Goal: Find contact information: Obtain details needed to contact an individual or organization

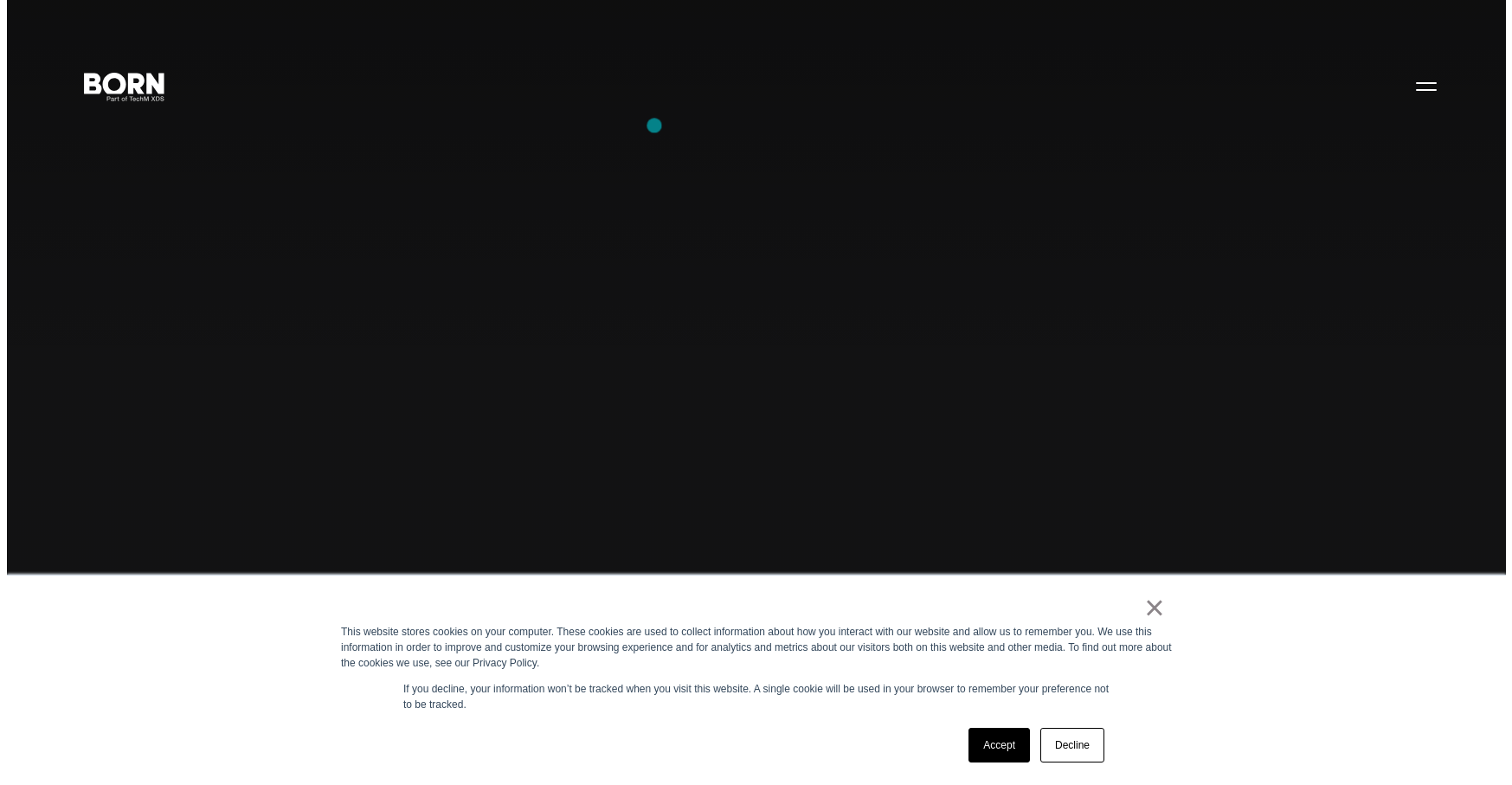
scroll to position [4, 0]
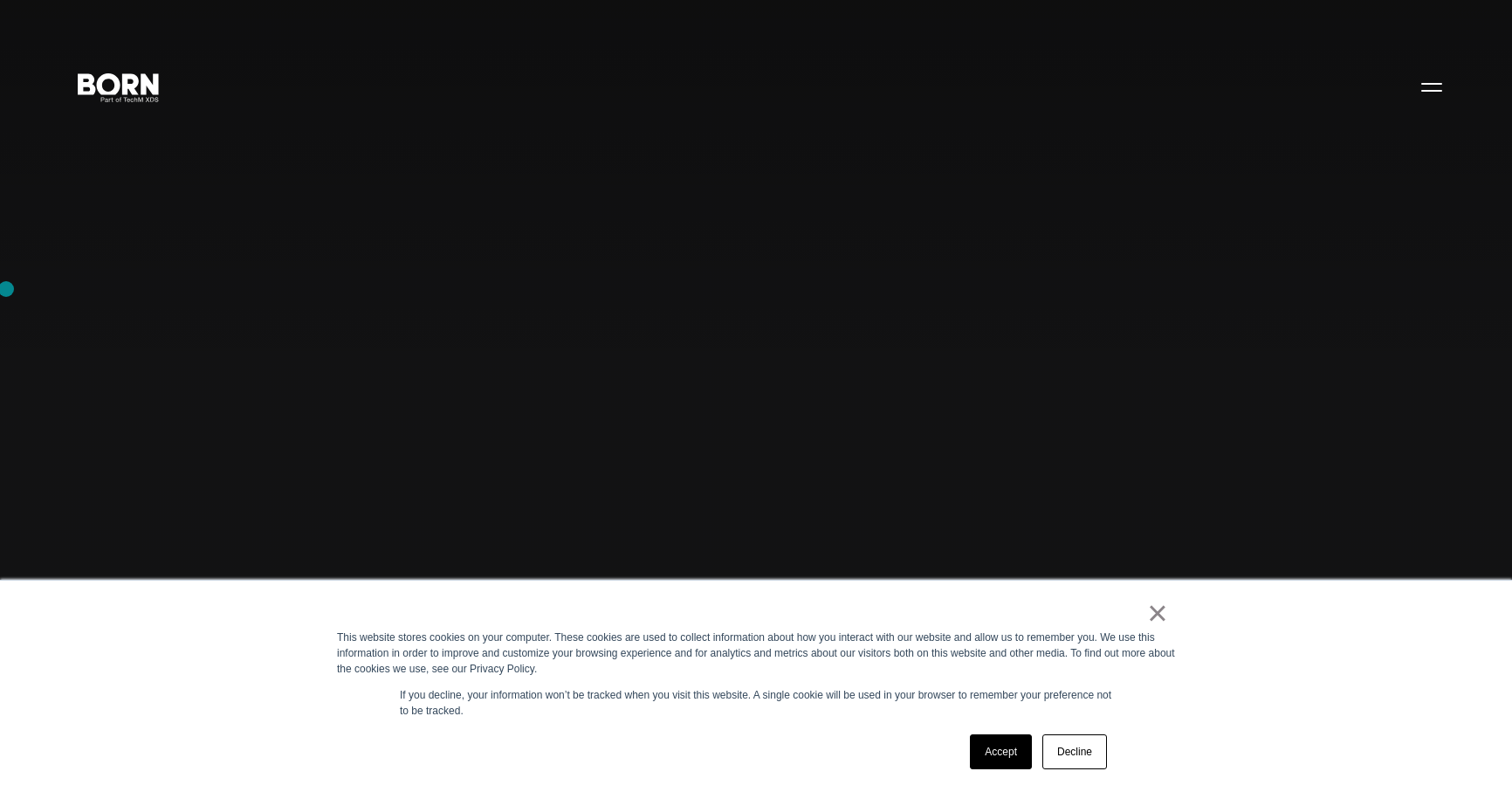
click at [979, 744] on link "Accept" at bounding box center [1001, 752] width 62 height 35
click at [979, 744] on div "Combining creative, content, and commerce to drive change. Imagine, build, and …" at bounding box center [756, 396] width 1512 height 792
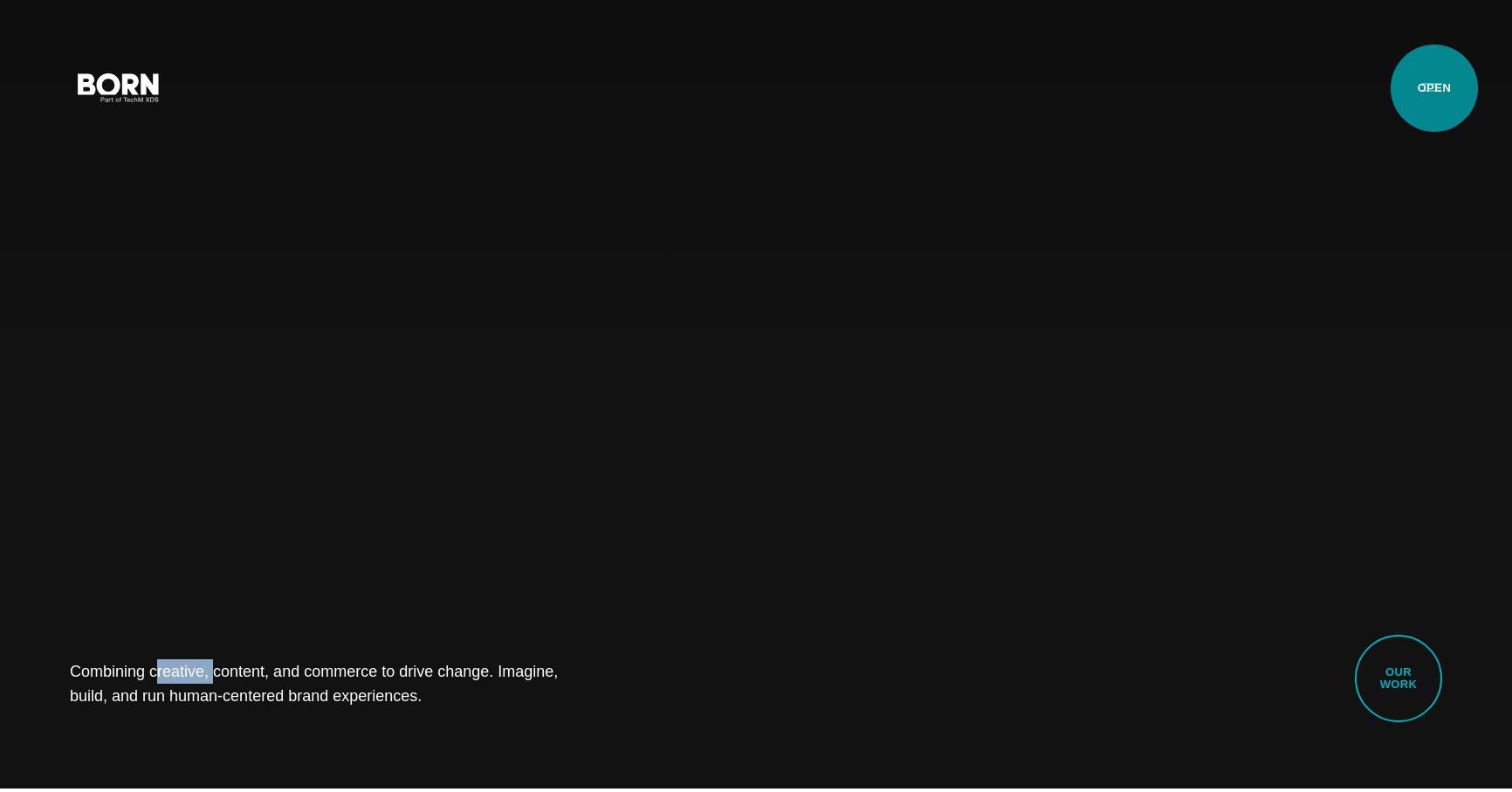
click at [1434, 88] on button "Primary Menu" at bounding box center [1431, 86] width 42 height 37
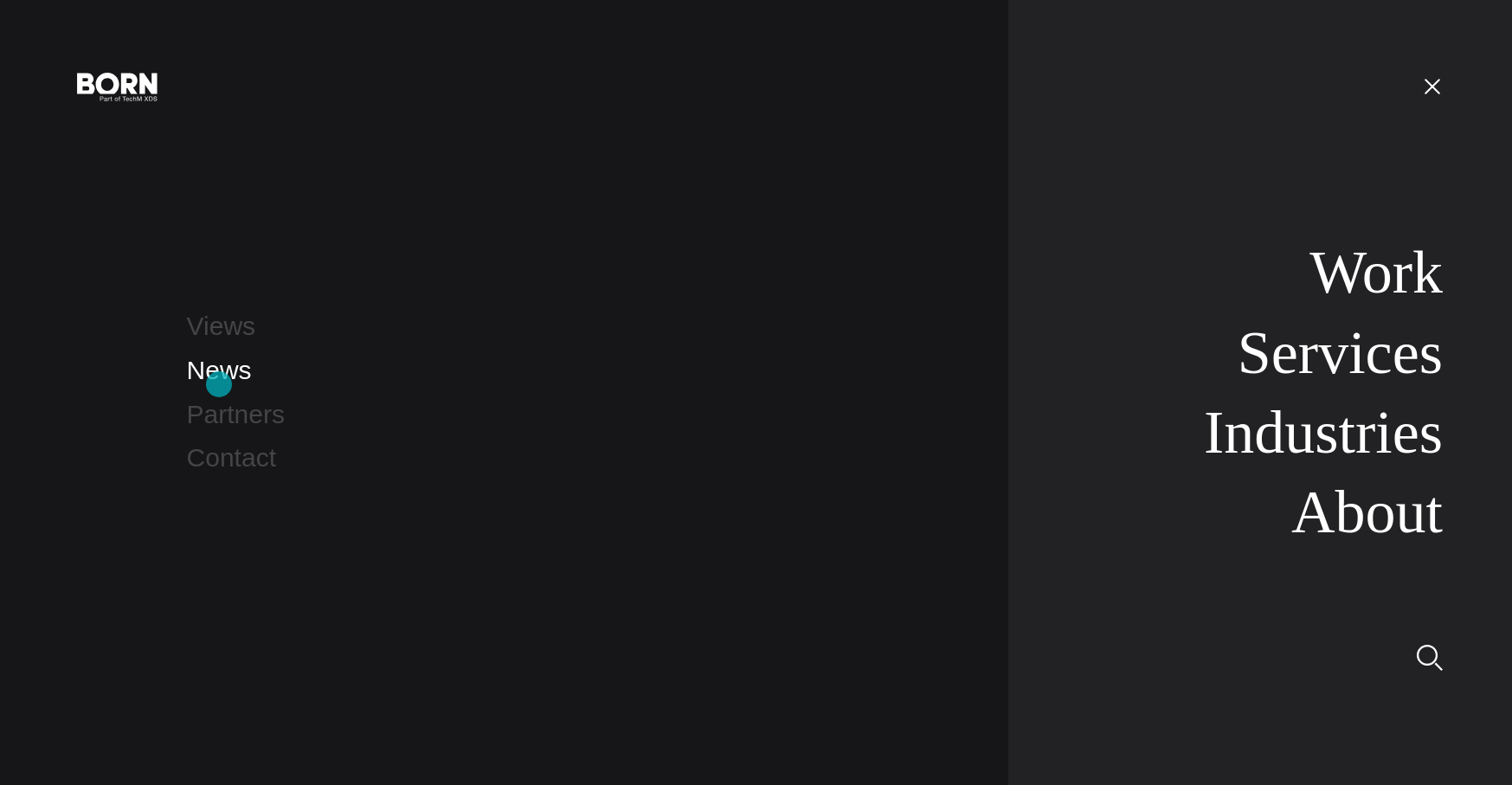
click at [219, 384] on link "News" at bounding box center [219, 370] width 65 height 28
click at [231, 465] on link "Contact" at bounding box center [231, 457] width 89 height 28
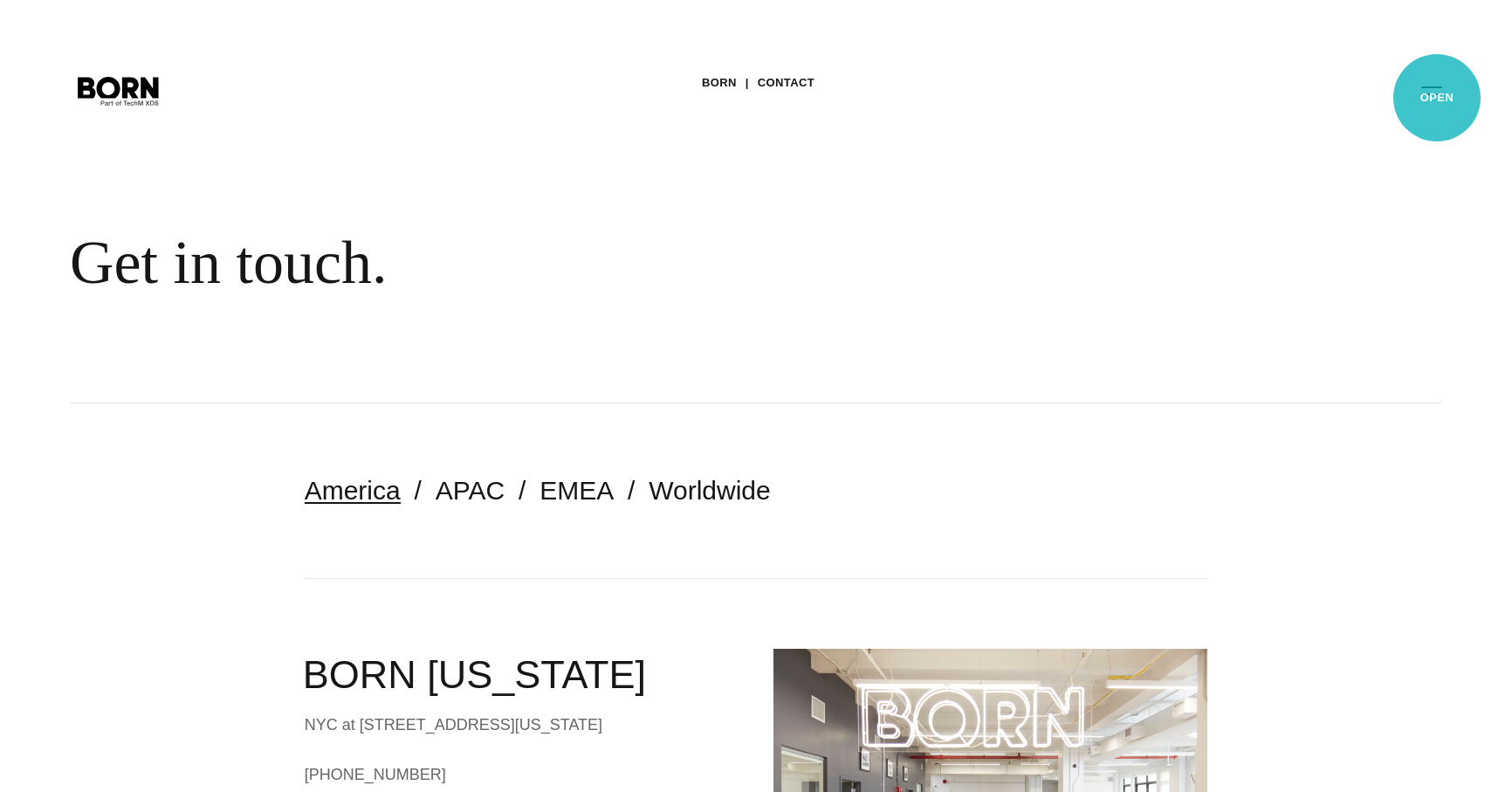
click at [1437, 98] on button "Primary Menu" at bounding box center [1431, 90] width 42 height 37
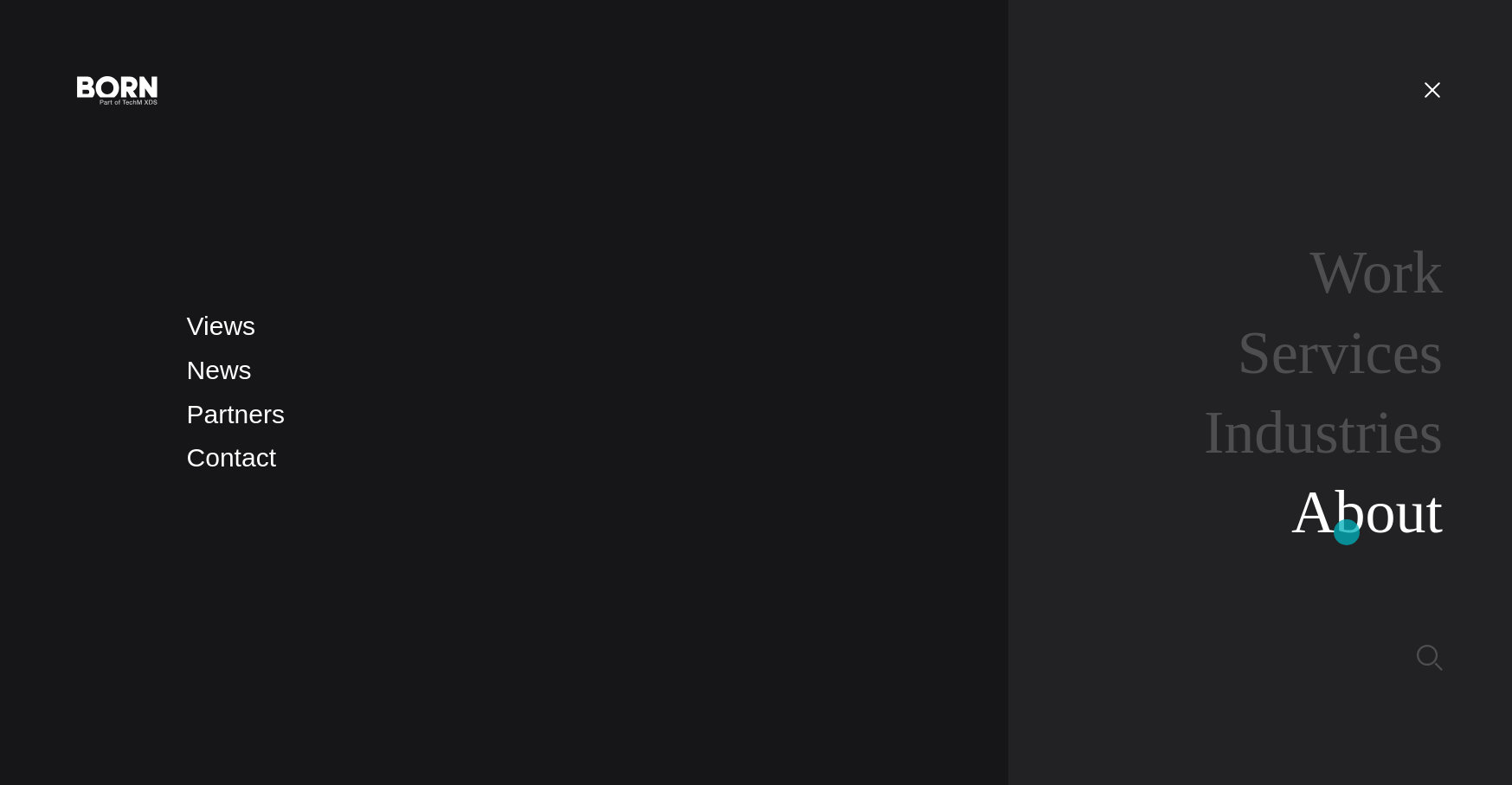
click at [1347, 533] on link "About" at bounding box center [1366, 511] width 151 height 67
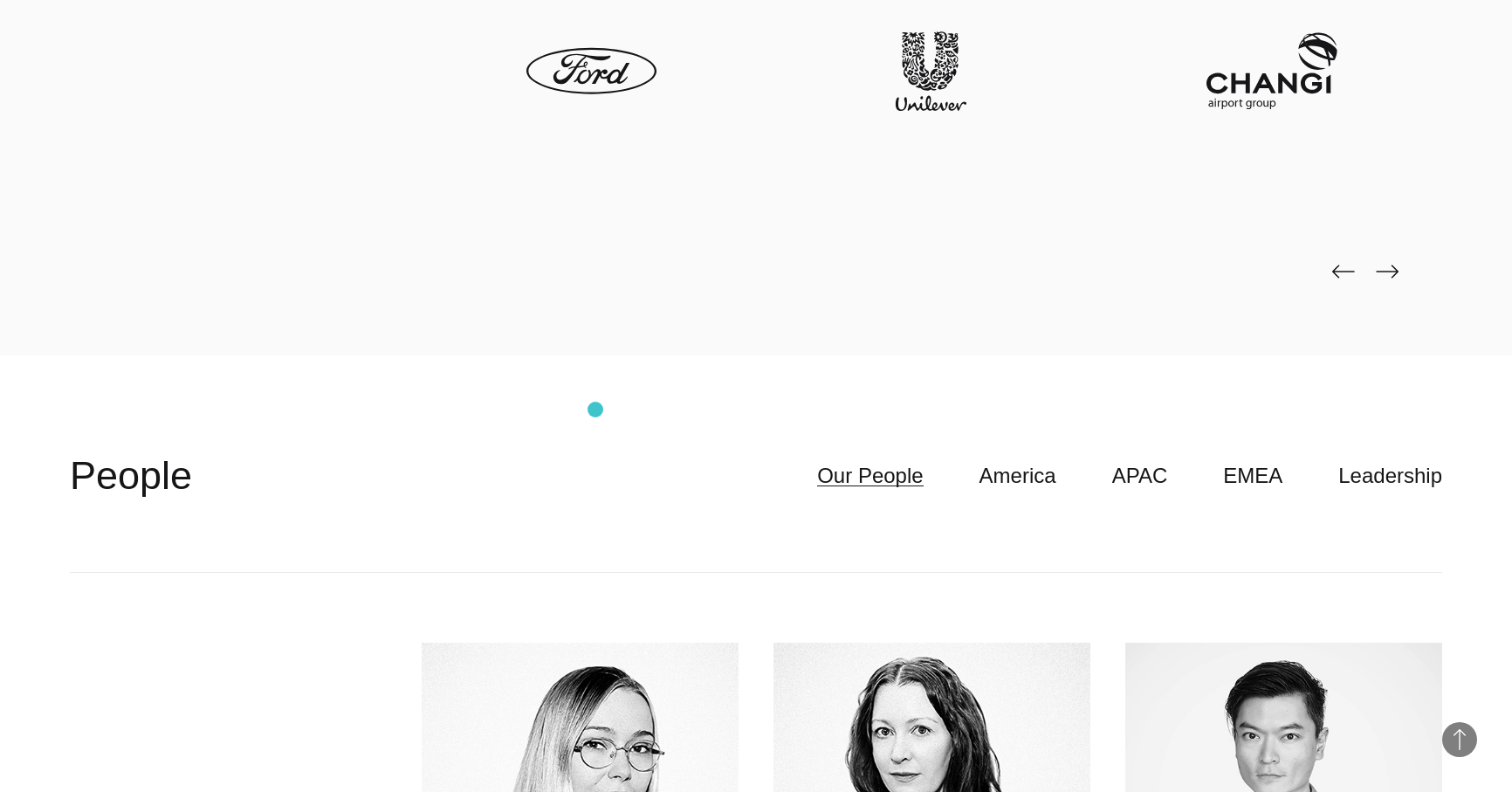
scroll to position [4765, 0]
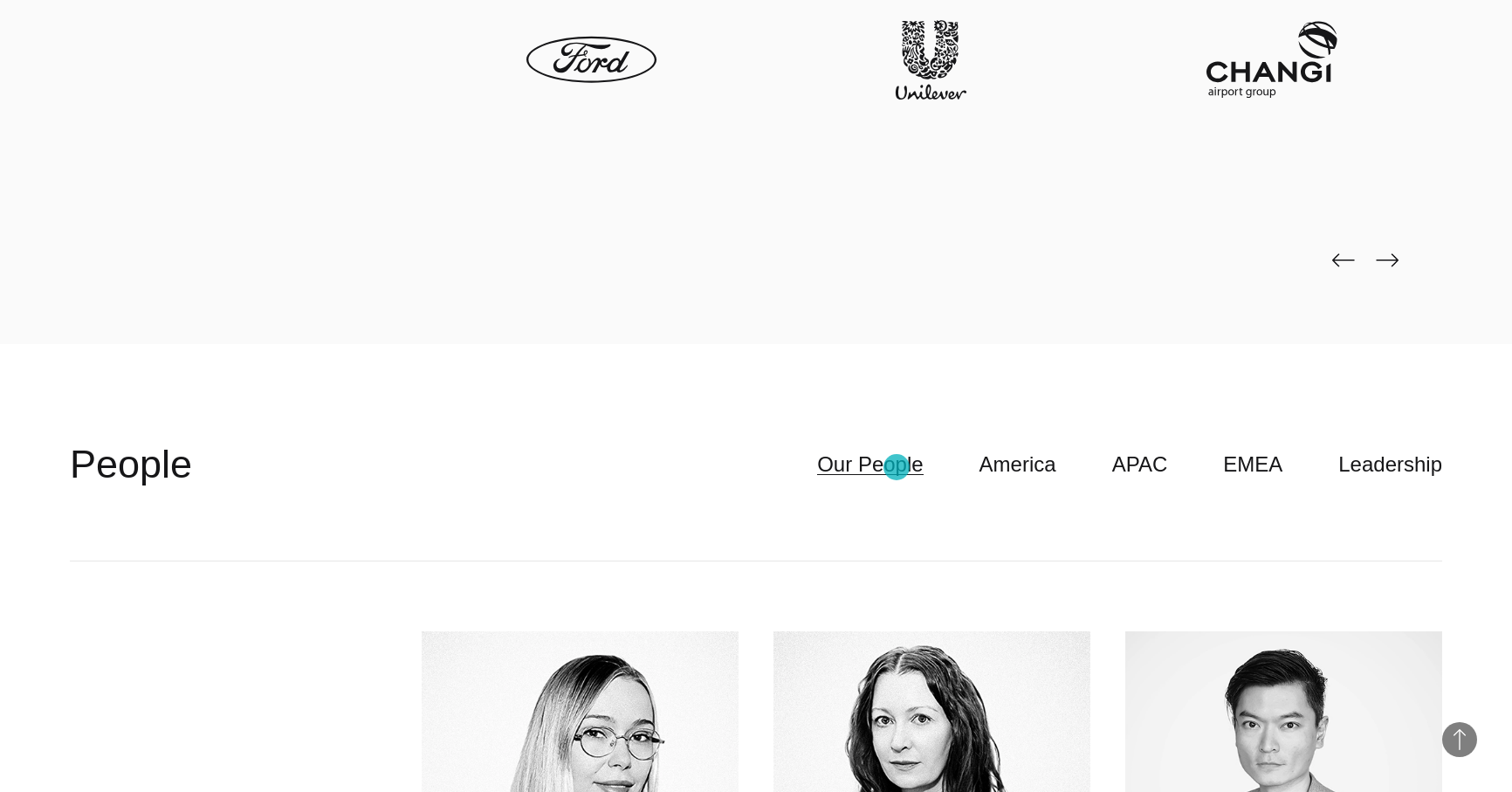
click at [897, 467] on link "Our People" at bounding box center [870, 464] width 106 height 33
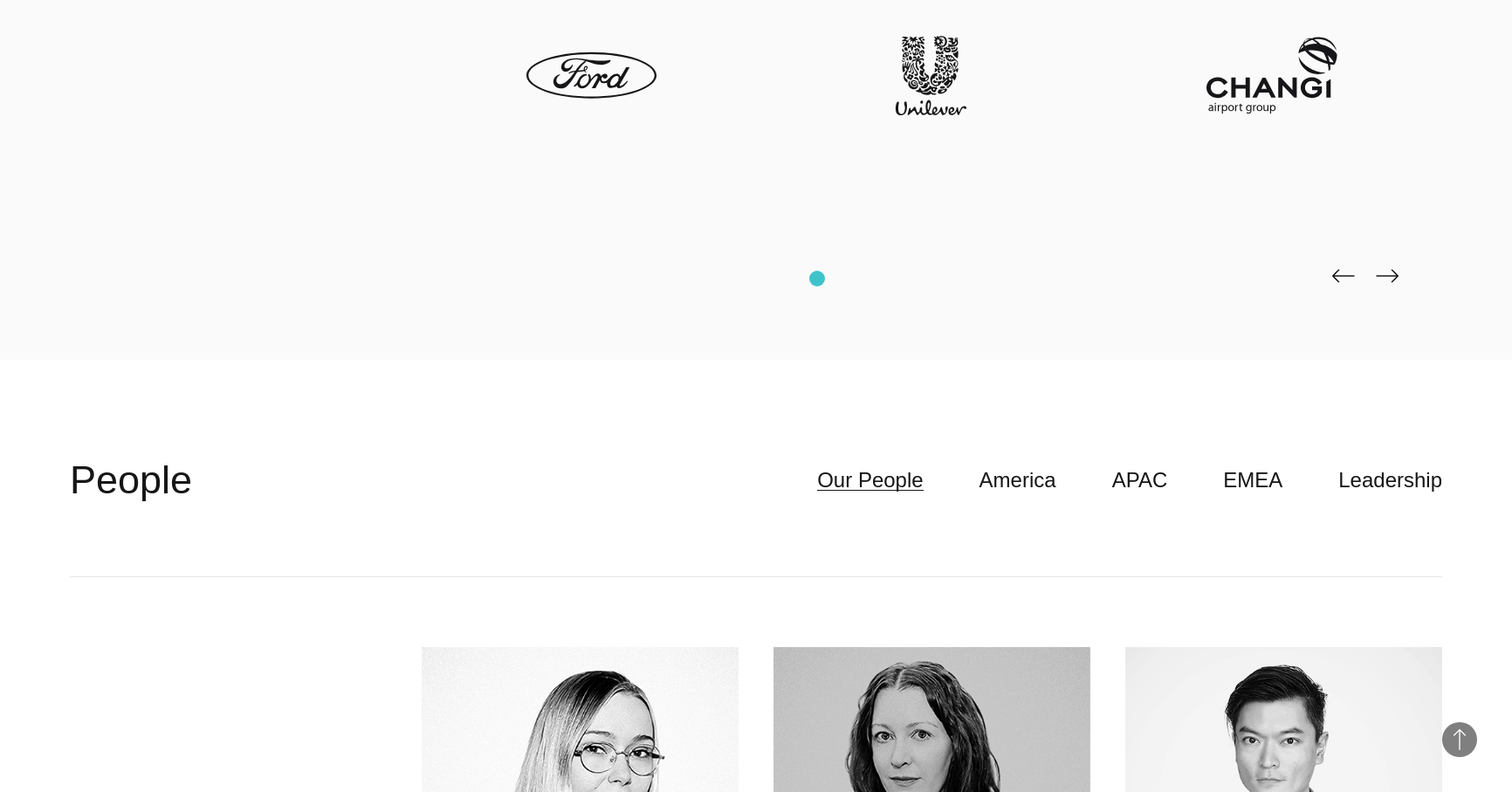
scroll to position [4678, 0]
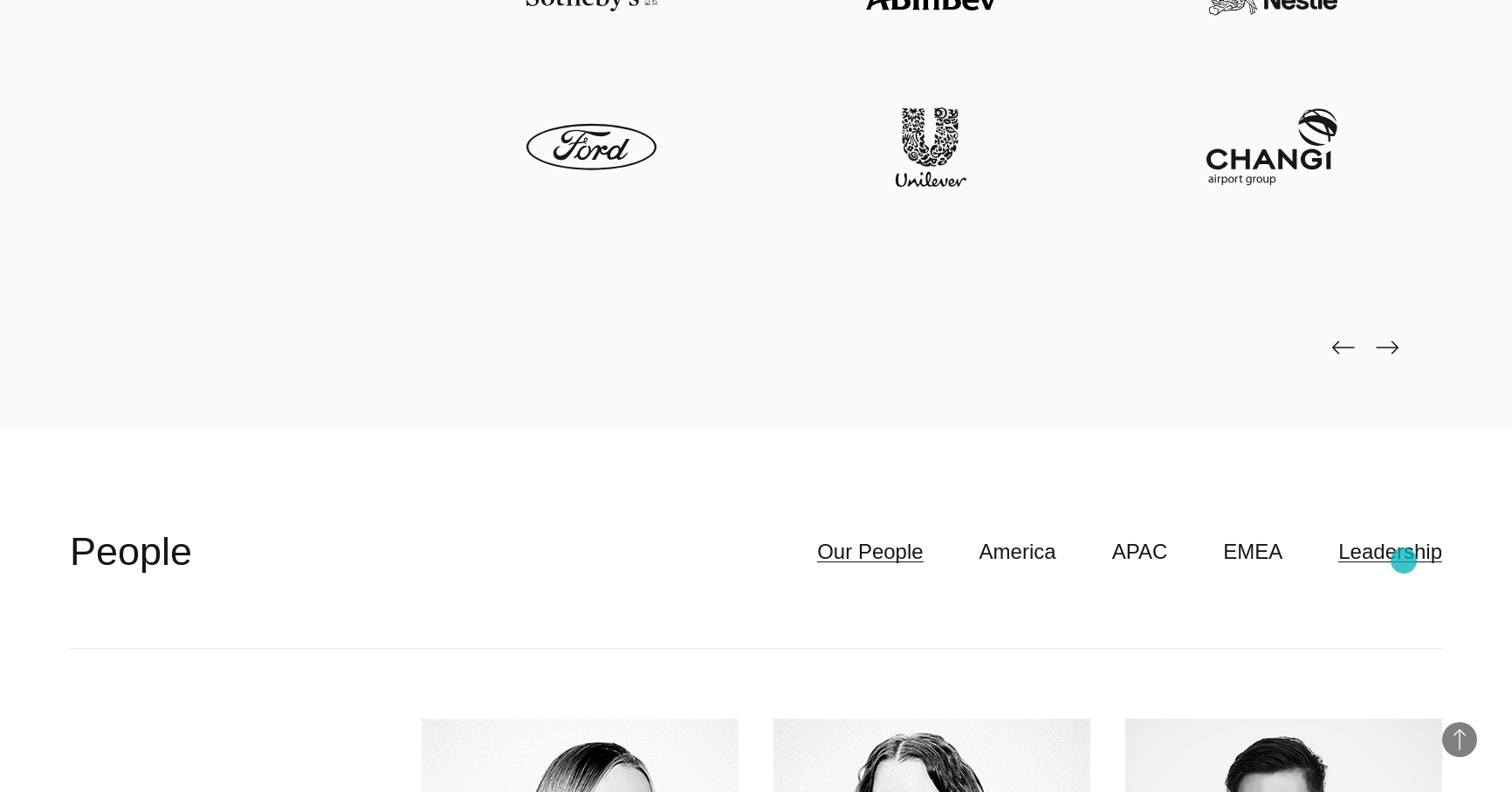
click at [1403, 561] on link "Leadership" at bounding box center [1390, 552] width 104 height 33
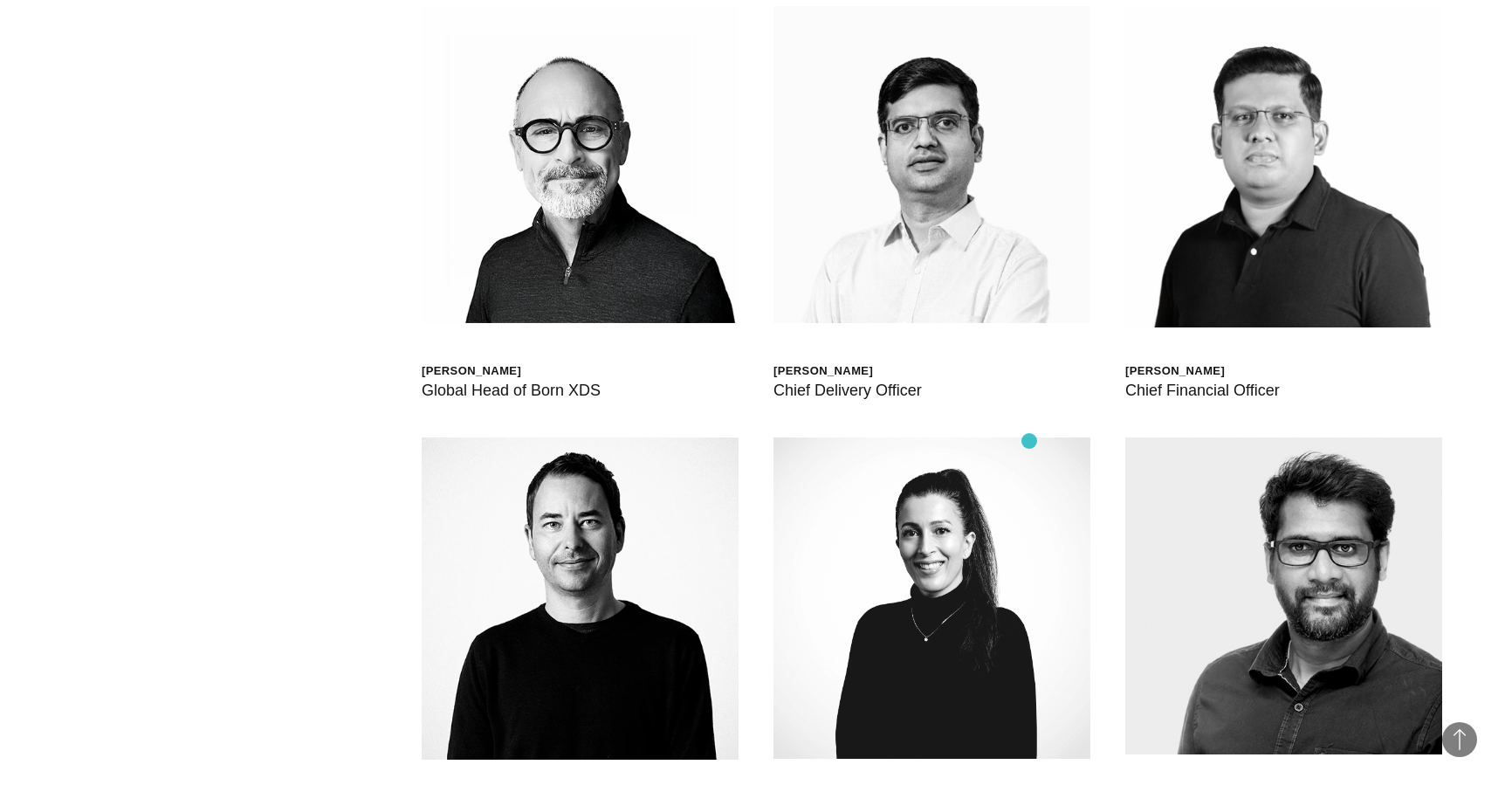
scroll to position [5392, 0]
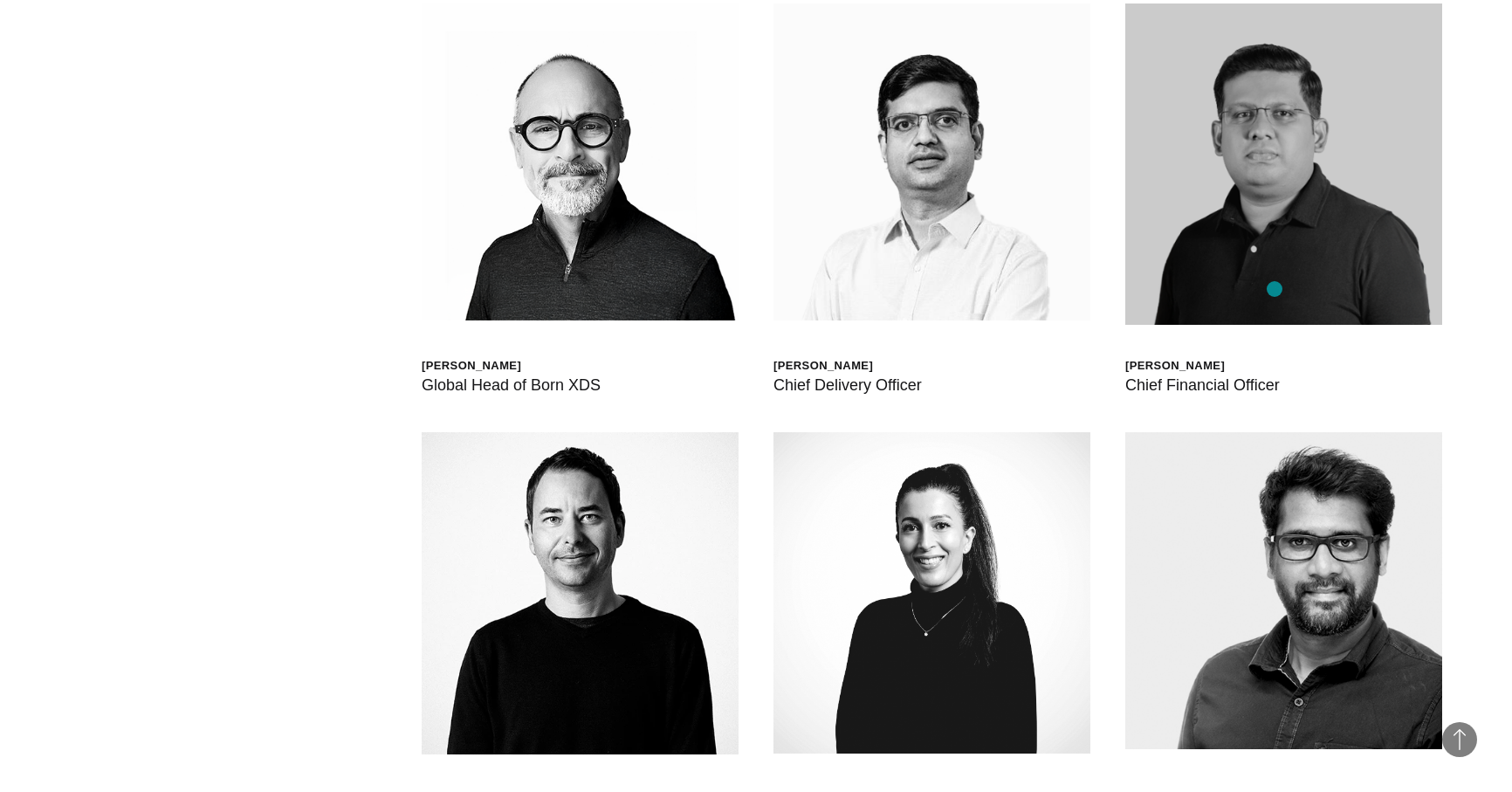
click at [1274, 289] on img at bounding box center [1283, 164] width 317 height 321
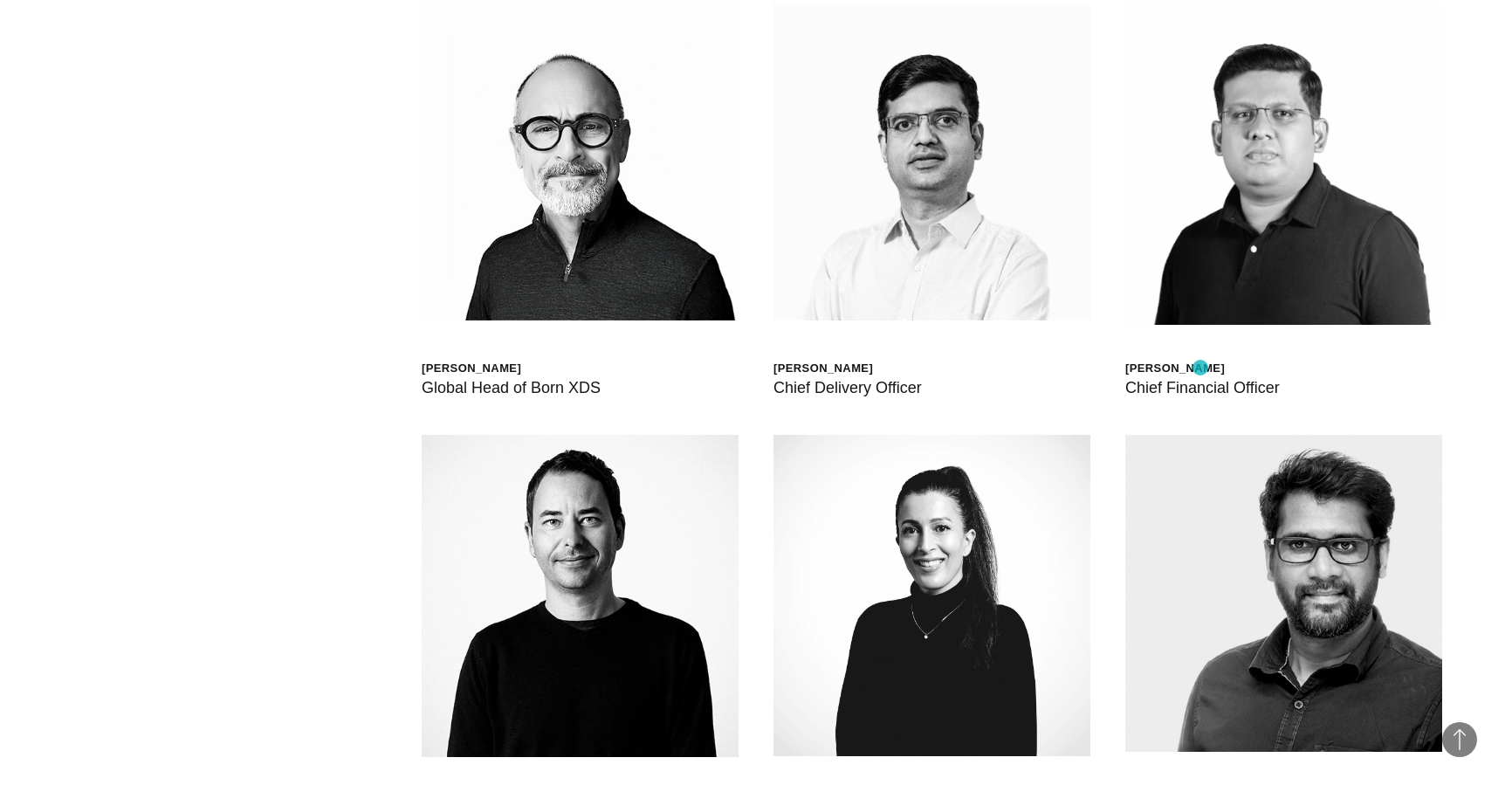
click at [1201, 368] on div "Bharat Dasari" at bounding box center [1203, 368] width 154 height 15
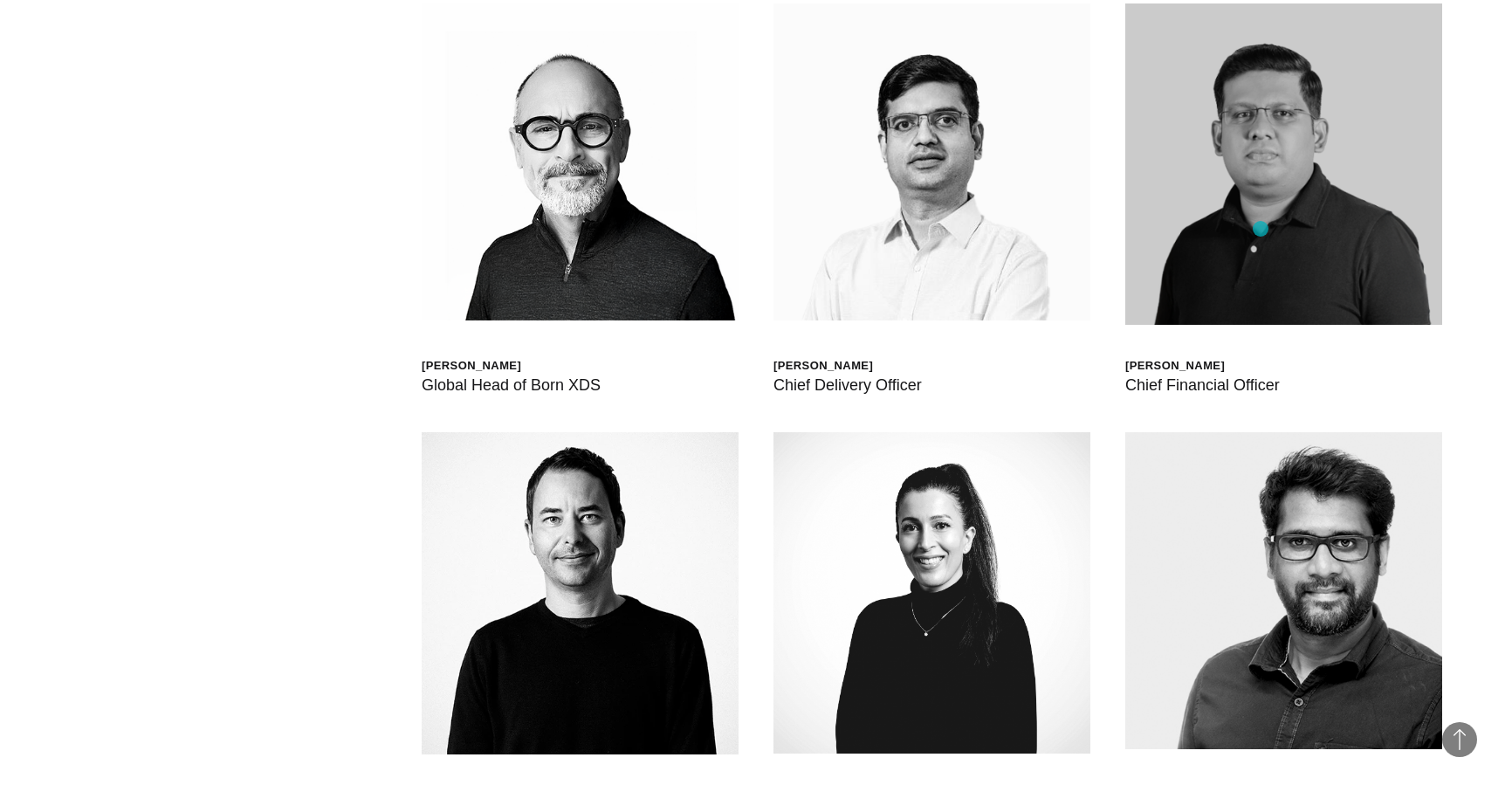
click at [1261, 229] on img at bounding box center [1283, 164] width 317 height 321
click at [1219, 318] on img at bounding box center [1283, 164] width 317 height 321
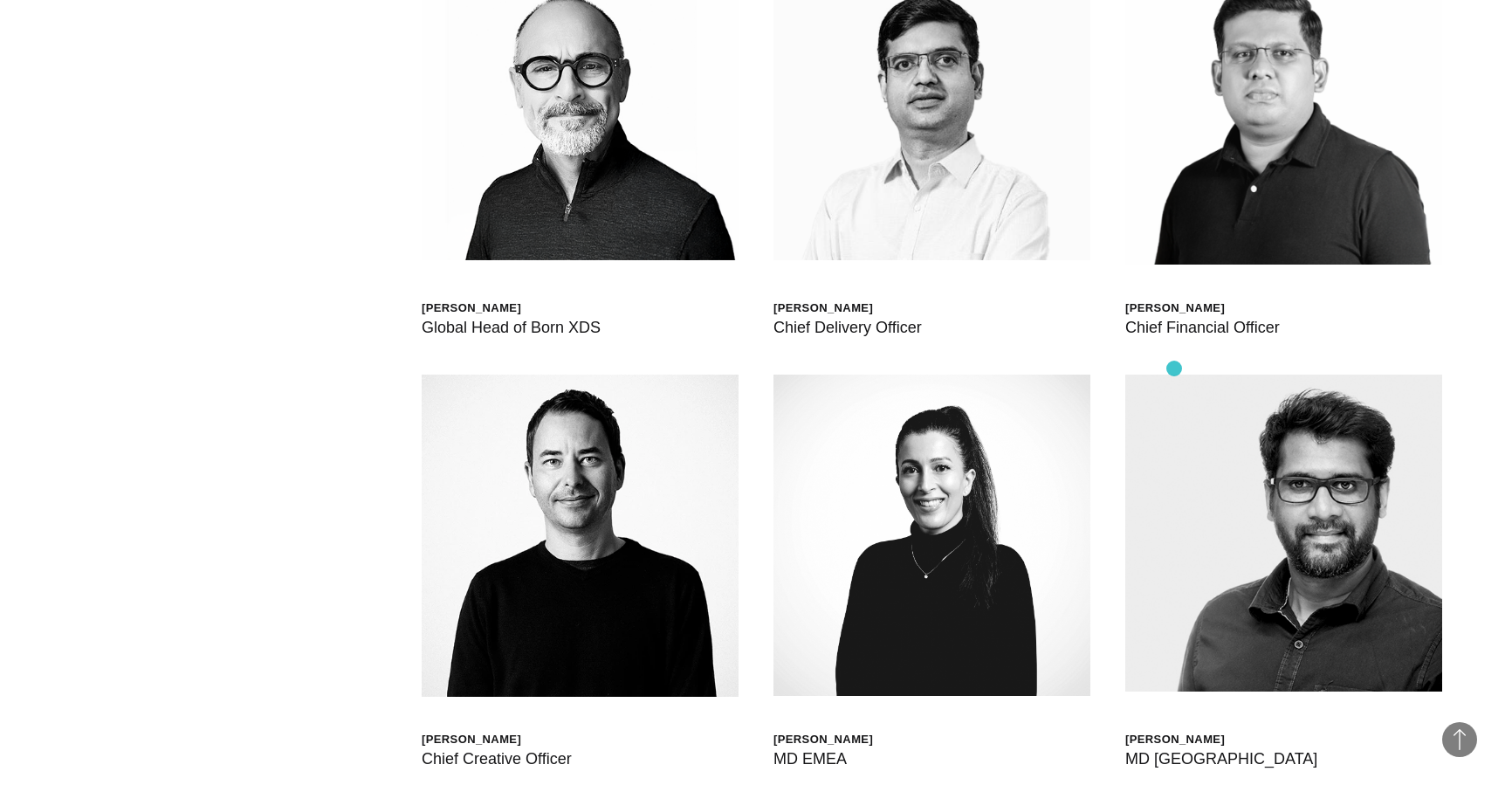
scroll to position [5458, 0]
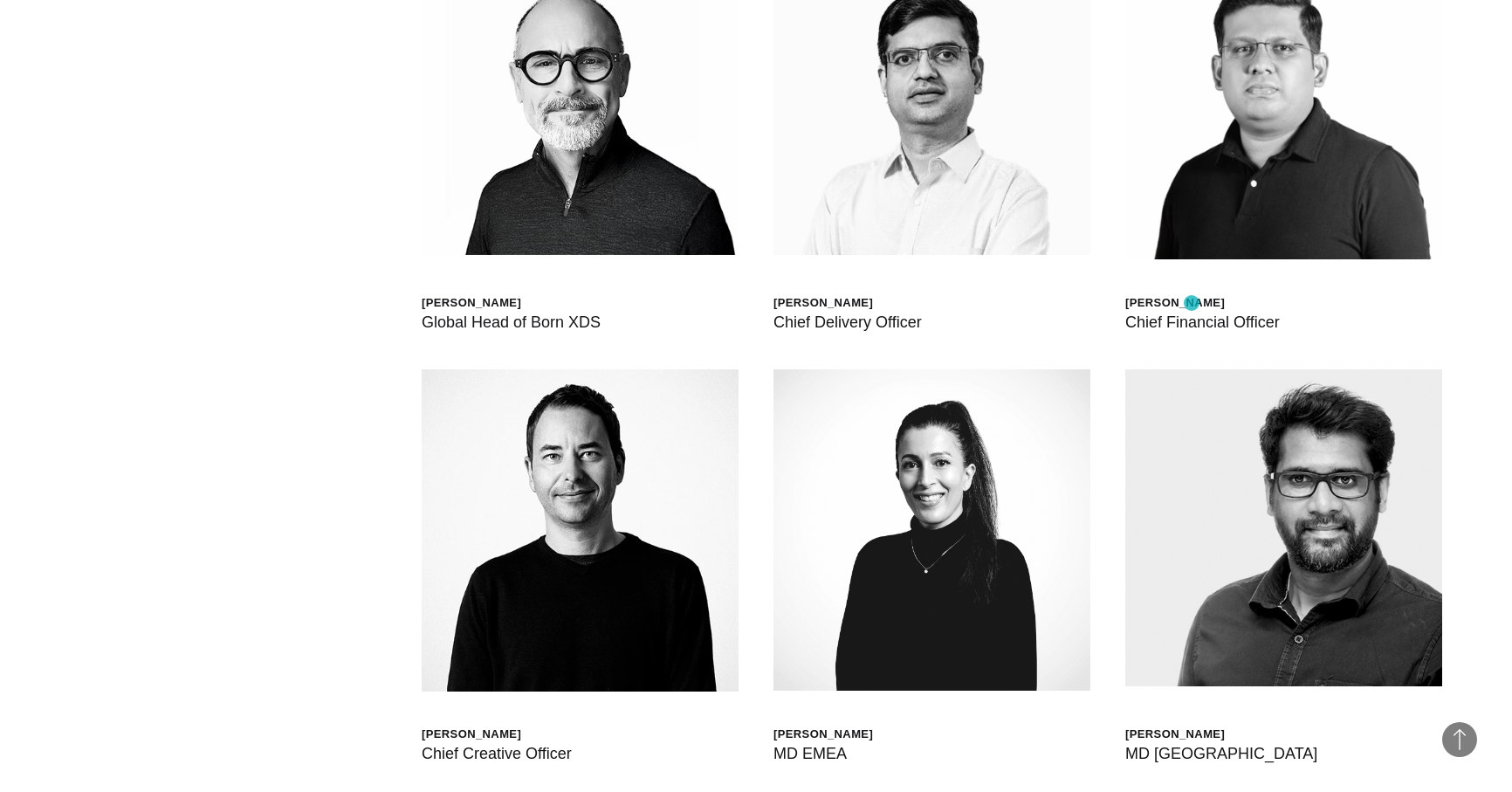
click at [1192, 303] on div "Bharat Dasari" at bounding box center [1203, 302] width 154 height 15
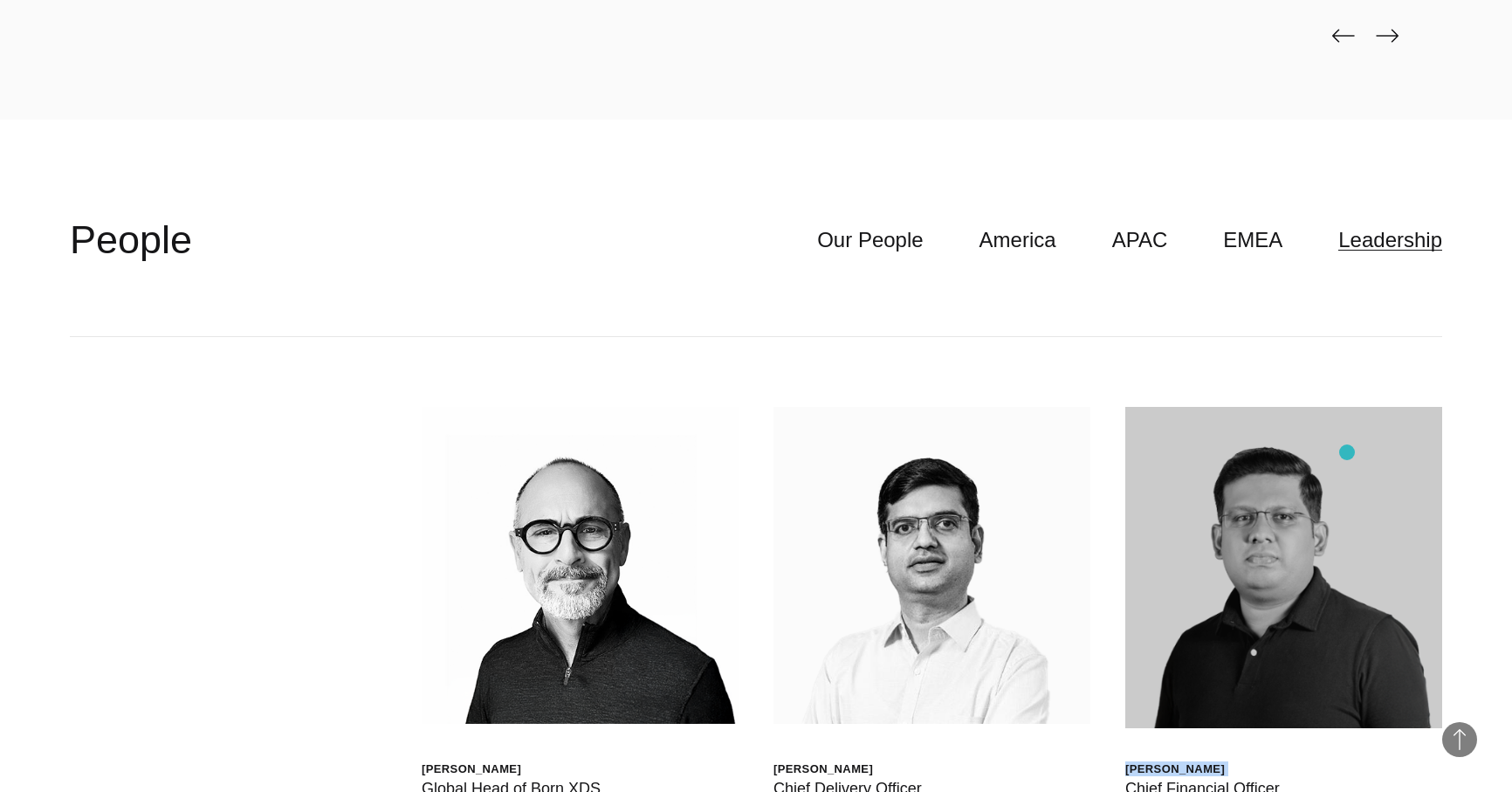
scroll to position [5017, 0]
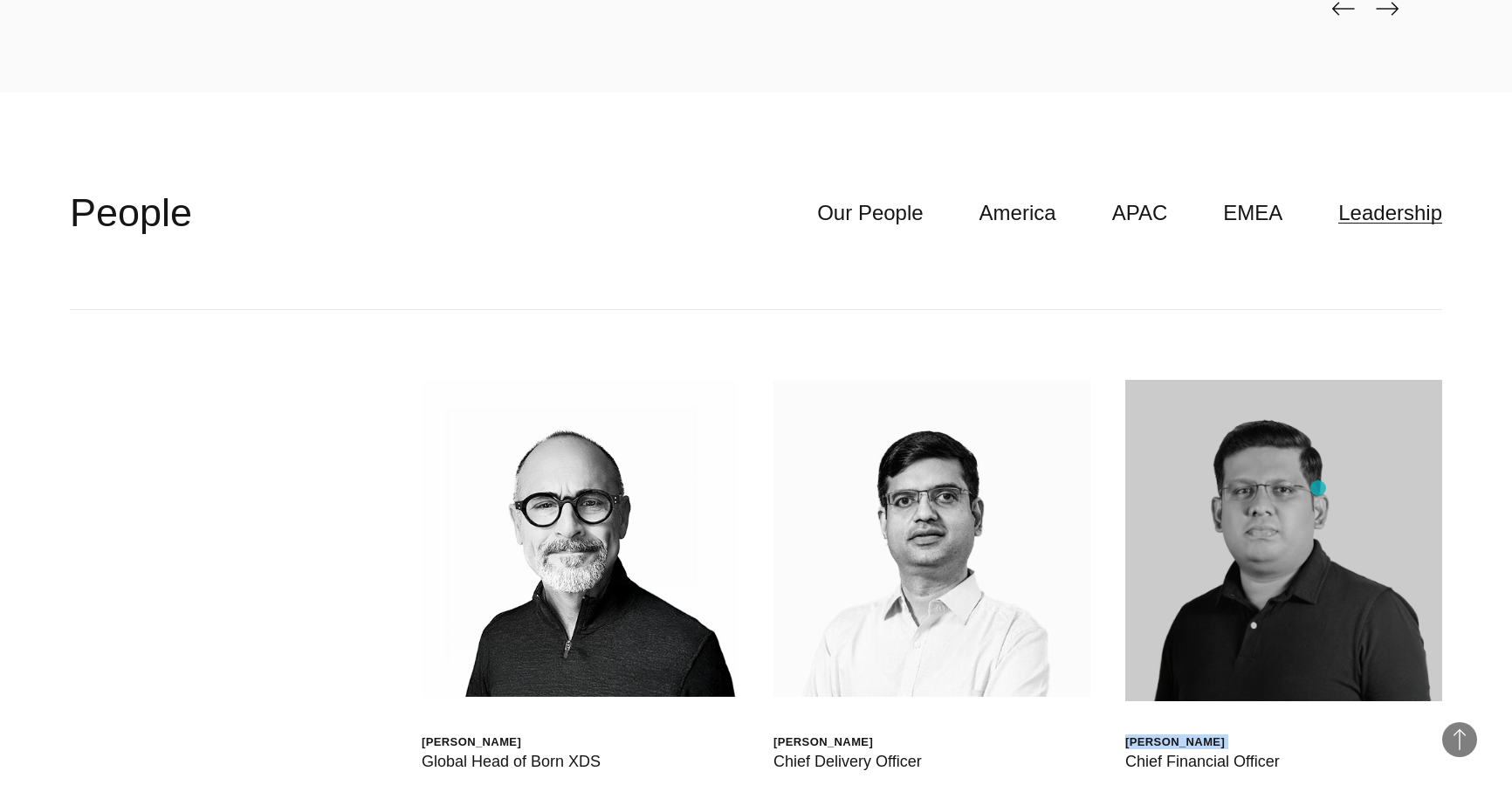
click at [1318, 488] on img at bounding box center [1283, 540] width 317 height 321
click at [1275, 614] on img at bounding box center [1283, 540] width 317 height 321
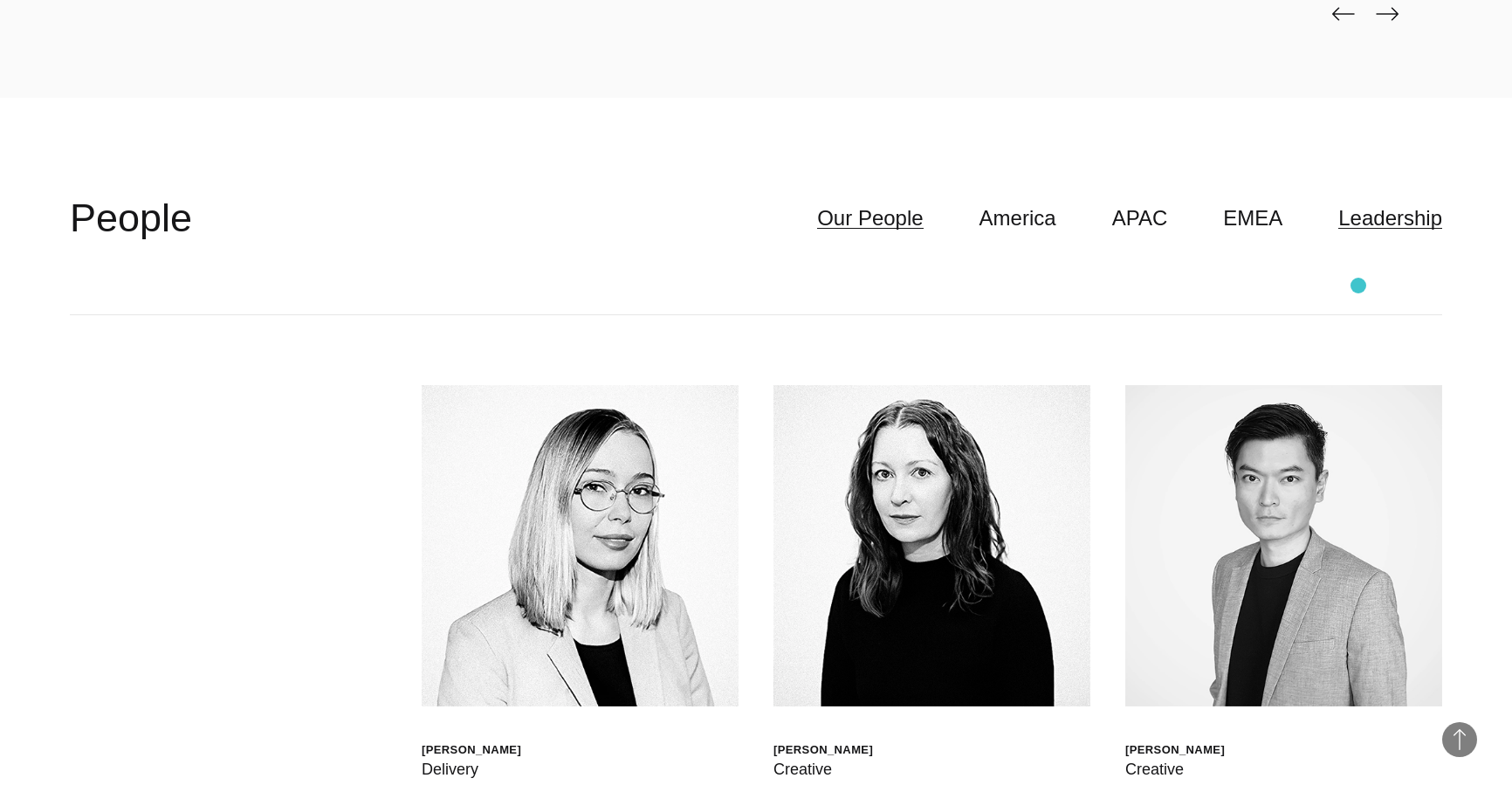
scroll to position [5000, 0]
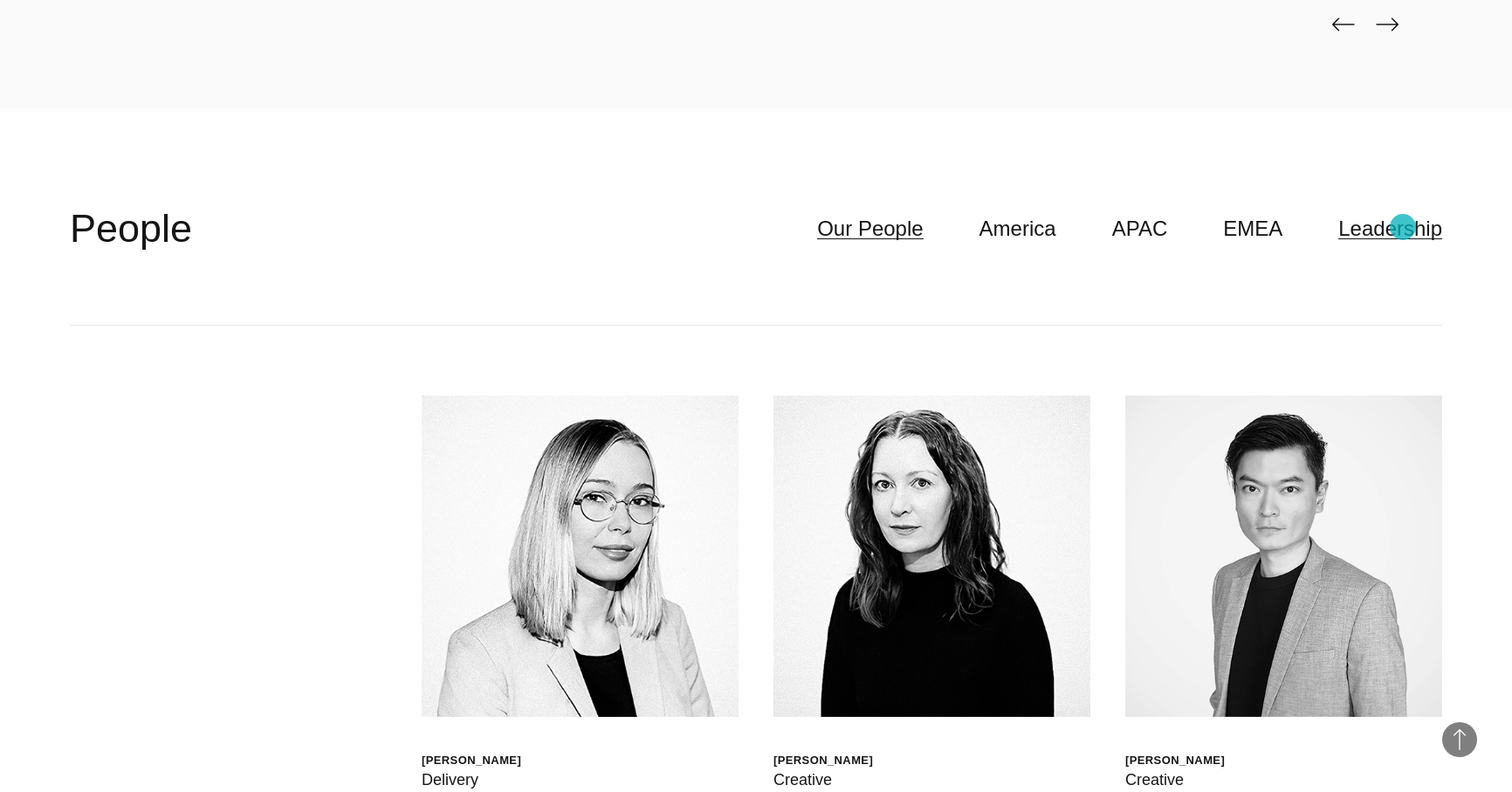
click at [1403, 227] on link "Leadership" at bounding box center [1390, 229] width 104 height 33
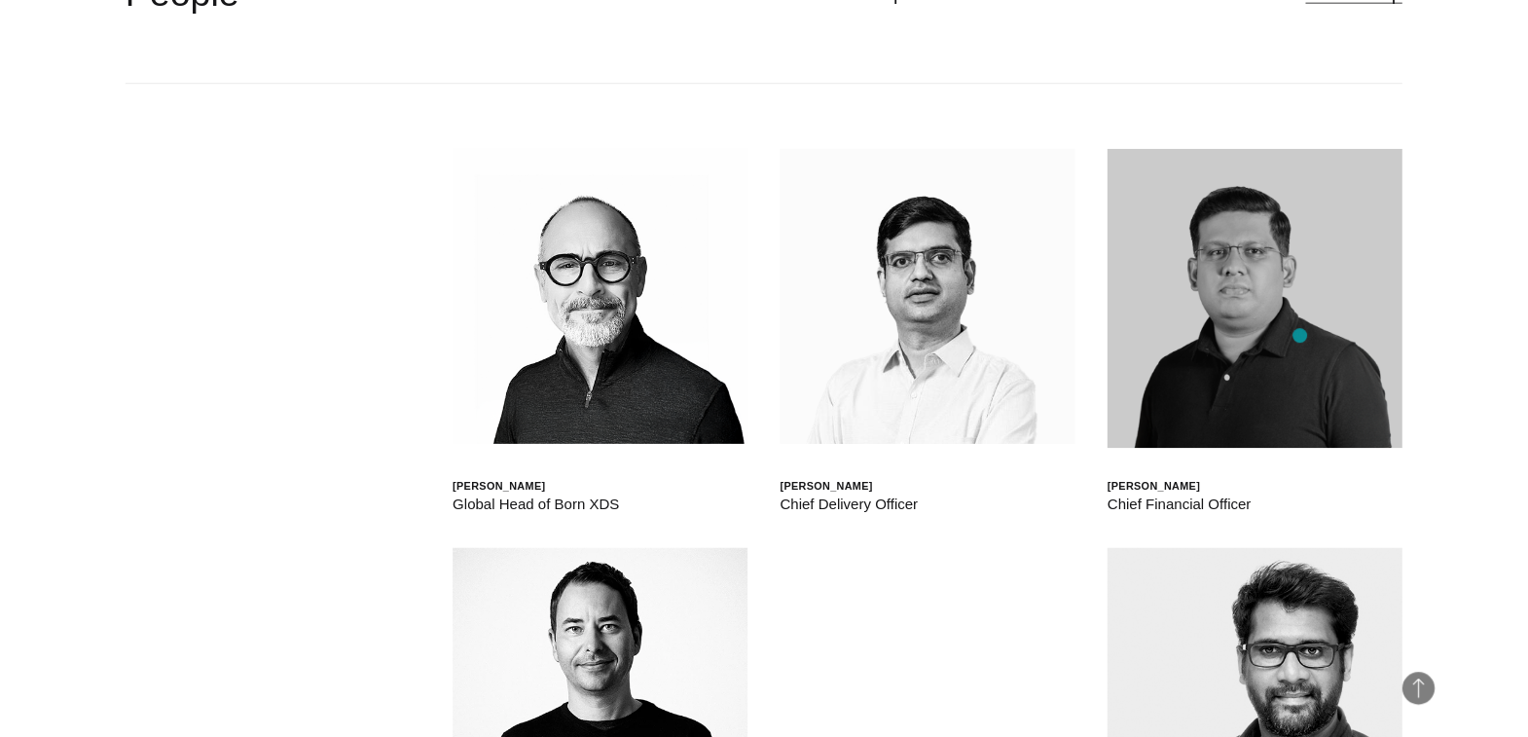
scroll to position [5885, 0]
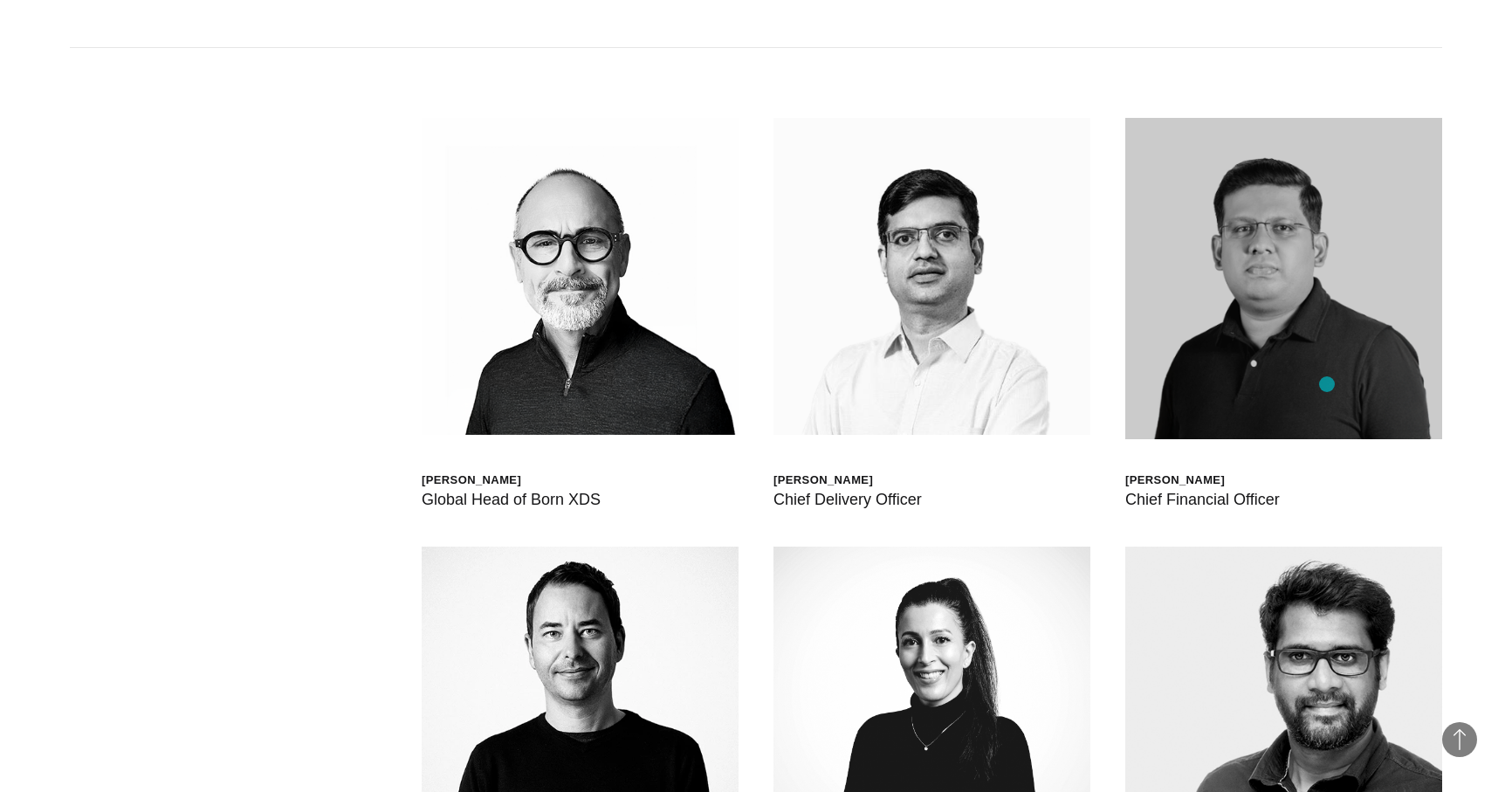
click at [1327, 384] on img at bounding box center [1283, 278] width 317 height 321
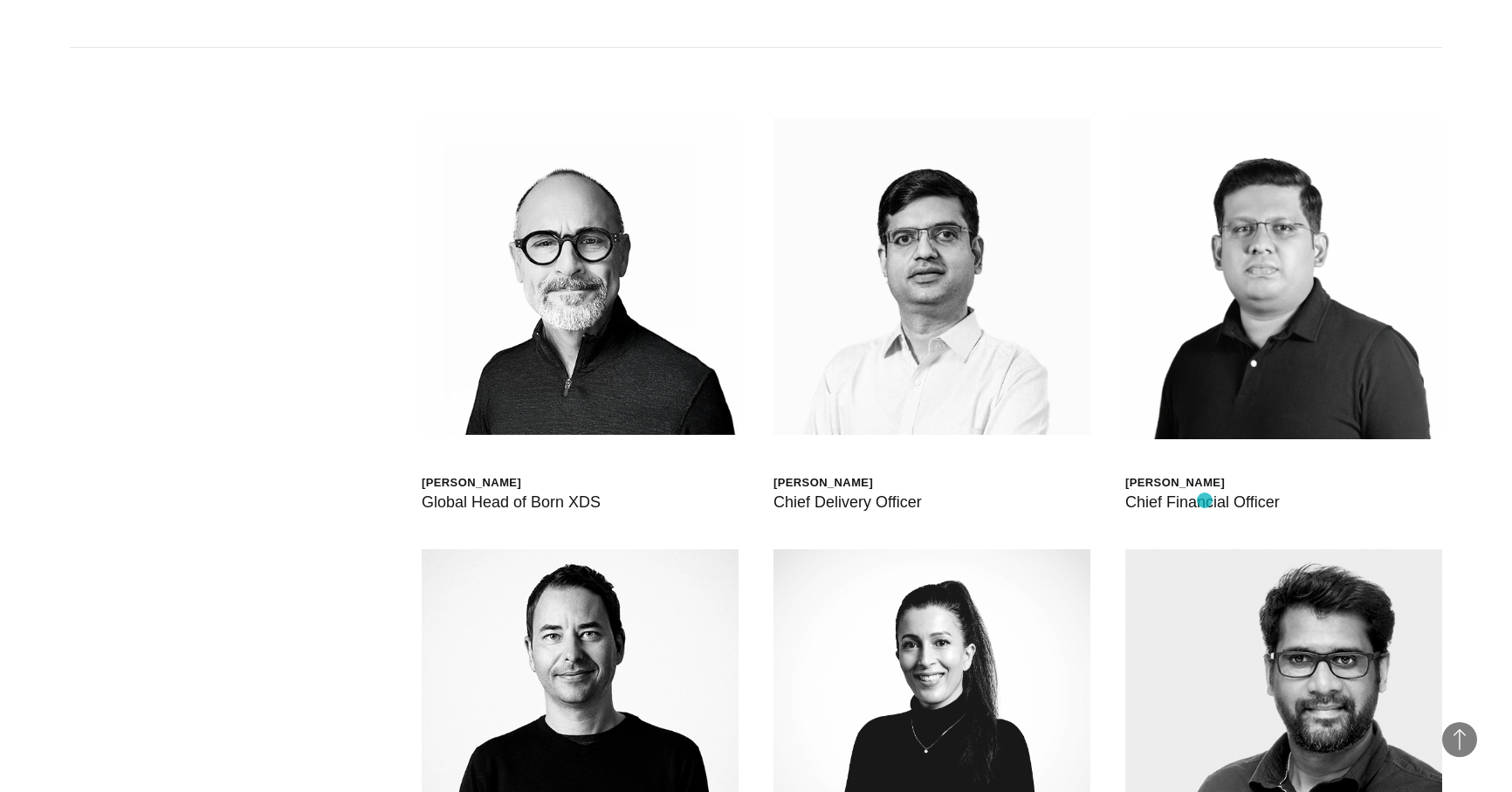
click at [1204, 500] on div "Chief Financial Officer" at bounding box center [1203, 501] width 154 height 24
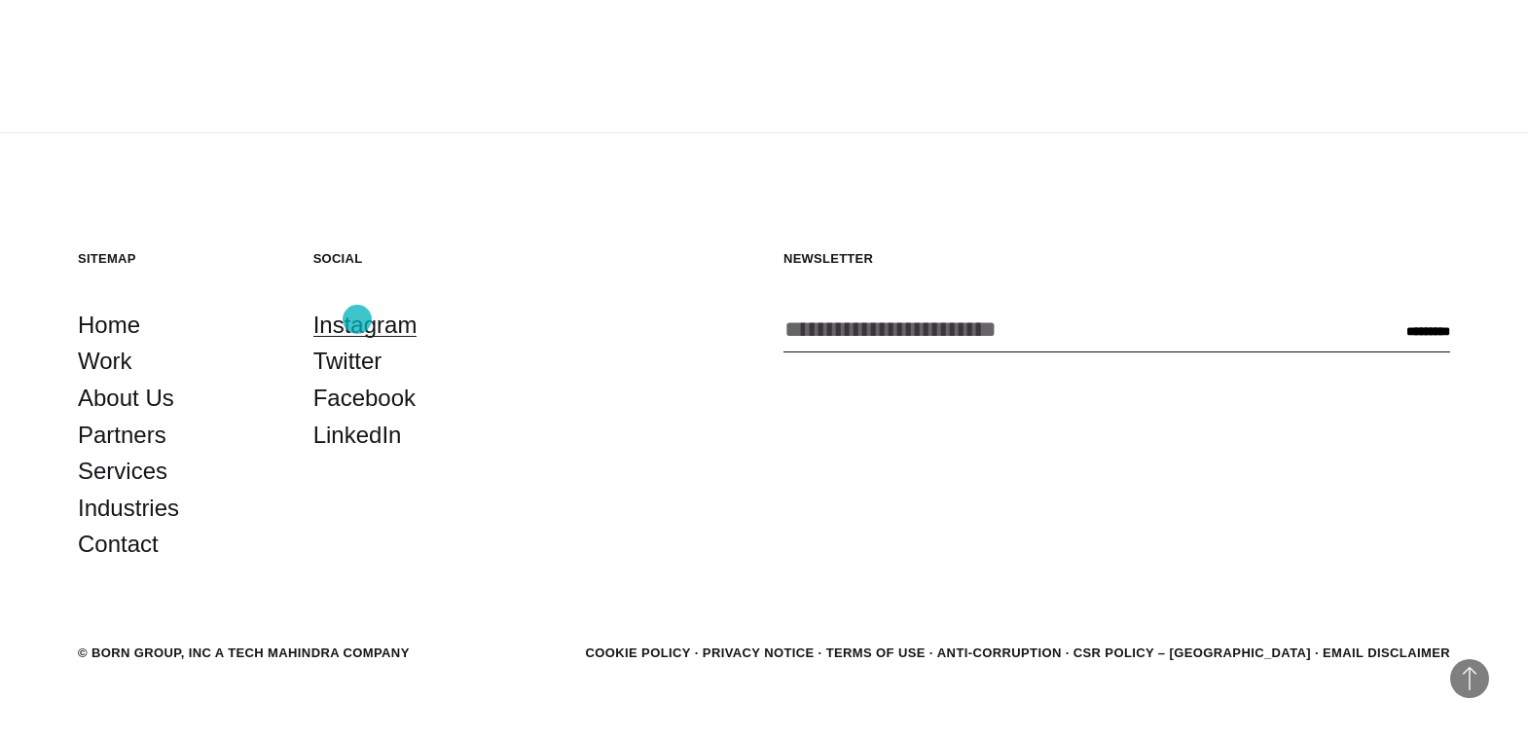
scroll to position [7251, 0]
click at [140, 554] on link "Contact" at bounding box center [118, 543] width 81 height 37
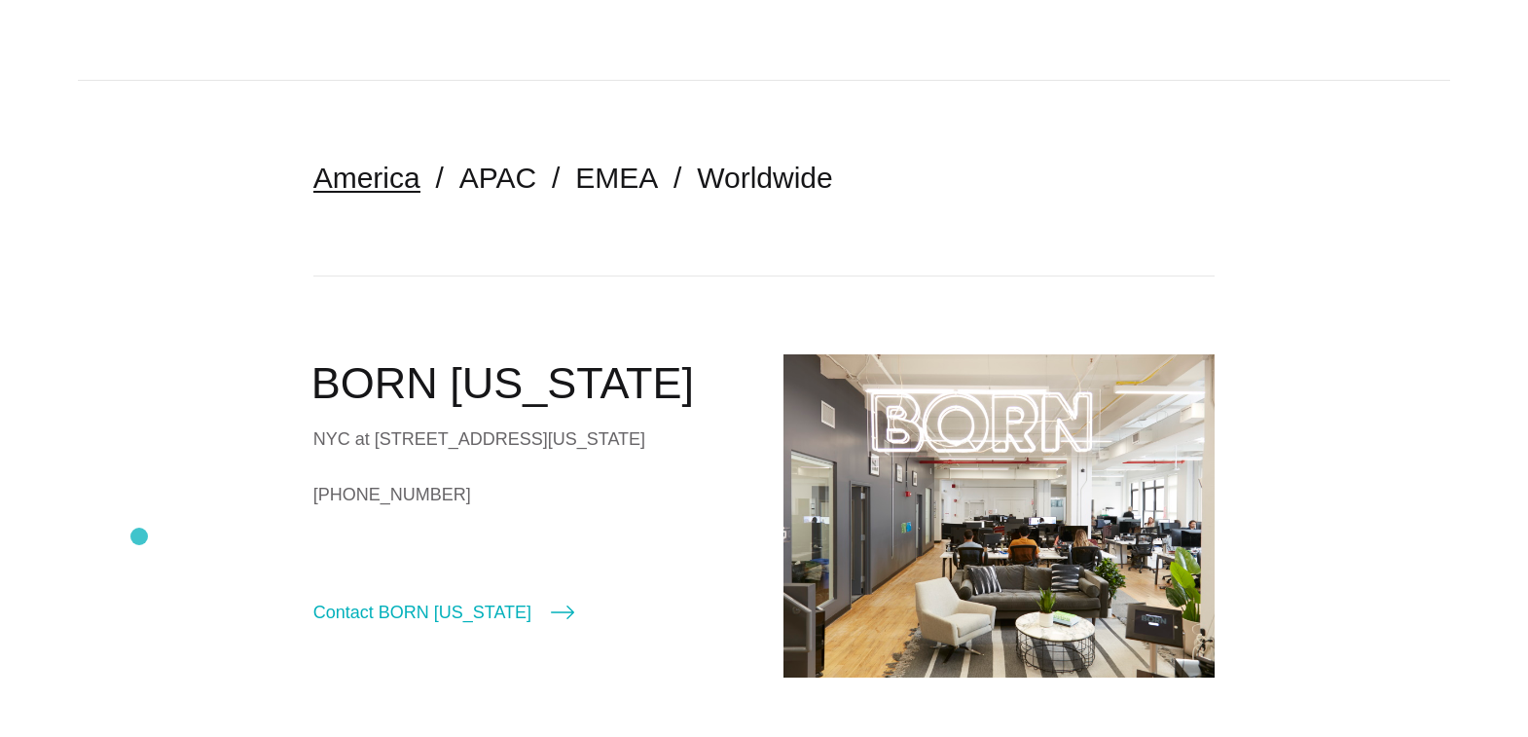
scroll to position [371, 0]
